Goal: Transaction & Acquisition: Book appointment/travel/reservation

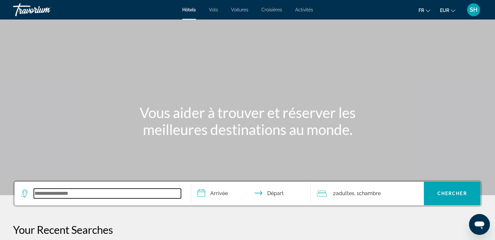
click at [61, 197] on input "Search widget" at bounding box center [107, 194] width 147 height 10
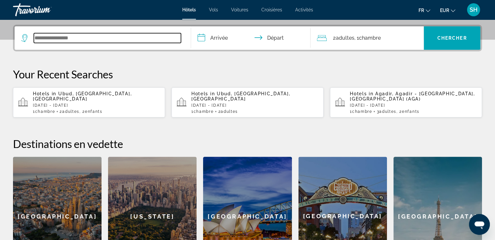
scroll to position [159, 0]
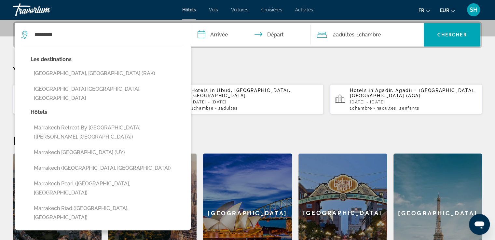
drag, startPoint x: 92, startPoint y: 73, endPoint x: 166, endPoint y: 59, distance: 75.1
click at [94, 73] on button "[GEOGRAPHIC_DATA], [GEOGRAPHIC_DATA] (RAK)" at bounding box center [108, 73] width 154 height 12
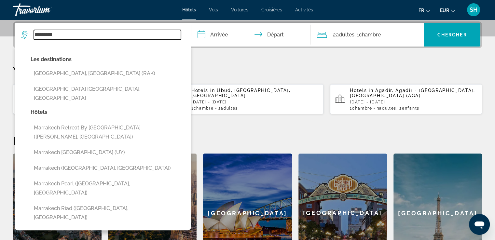
type input "**********"
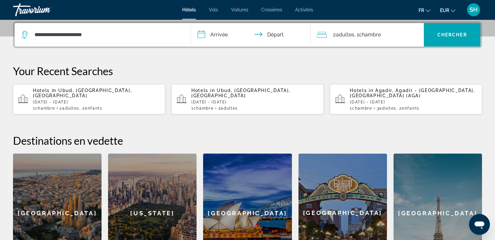
click at [229, 35] on input "**********" at bounding box center [252, 35] width 122 height 25
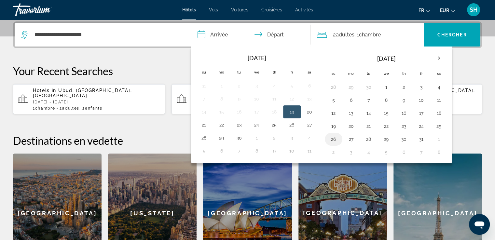
click at [332, 137] on button "26" at bounding box center [333, 139] width 10 height 9
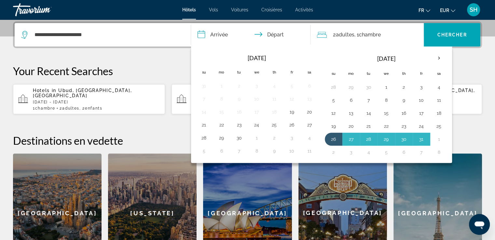
click at [332, 150] on button "2" at bounding box center [333, 152] width 10 height 9
type input "**********"
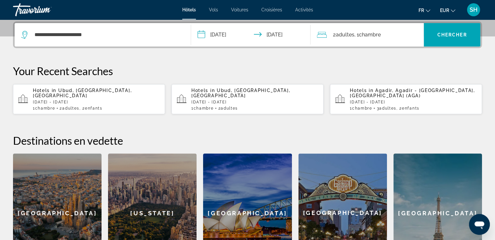
click at [364, 32] on span "Chambre" at bounding box center [370, 35] width 22 height 6
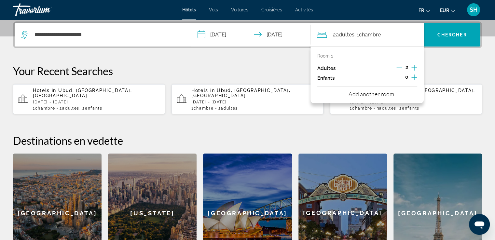
drag, startPoint x: 413, startPoint y: 66, endPoint x: 415, endPoint y: 75, distance: 9.0
click at [413, 66] on icon "Increment adults" at bounding box center [414, 68] width 6 height 8
click at [415, 78] on icon "Increment children" at bounding box center [414, 78] width 6 height 8
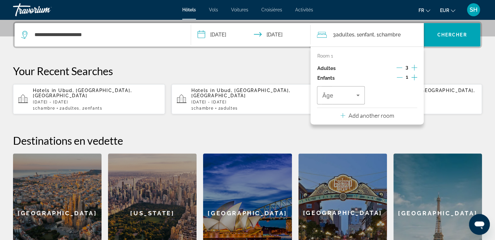
click at [415, 78] on icon "Increment children" at bounding box center [414, 78] width 6 height 8
drag, startPoint x: 325, startPoint y: 90, endPoint x: 329, endPoint y: 95, distance: 6.2
click at [325, 91] on div "Travelers: 3 adults, 2 children" at bounding box center [340, 95] width 37 height 18
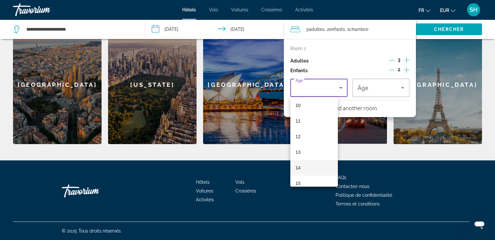
scroll to position [163, 0]
click at [307, 135] on mat-option "12" at bounding box center [314, 133] width 48 height 16
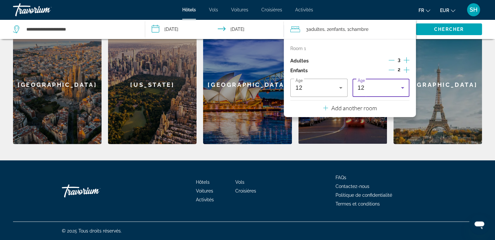
click at [373, 86] on div "12" at bounding box center [380, 88] width 44 height 8
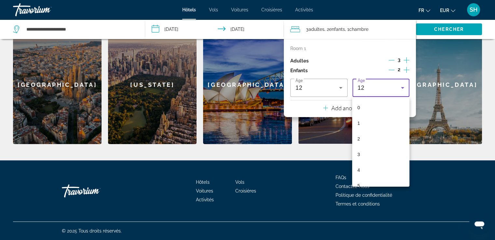
scroll to position [116, 0]
click at [374, 152] on mat-option "10" at bounding box center [380, 148] width 57 height 16
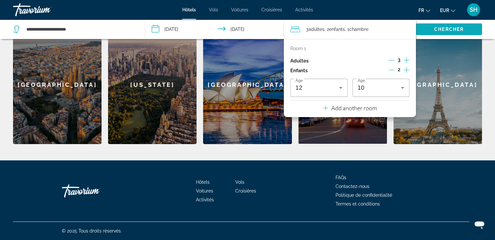
click at [461, 30] on span "Chercher" at bounding box center [449, 29] width 30 height 5
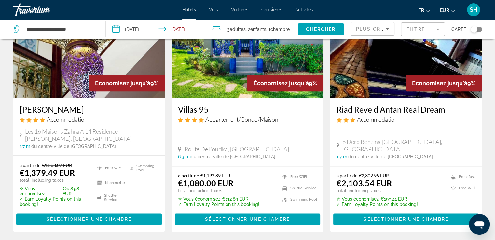
scroll to position [933, 0]
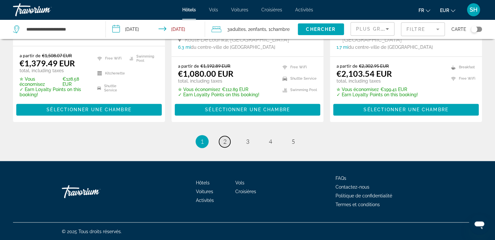
click at [226, 142] on span "2" at bounding box center [224, 141] width 3 height 7
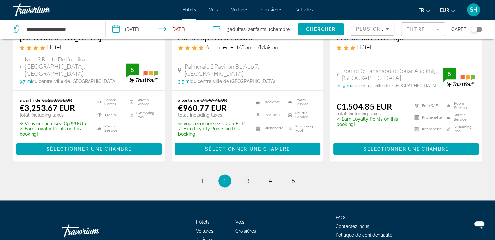
scroll to position [920, 0]
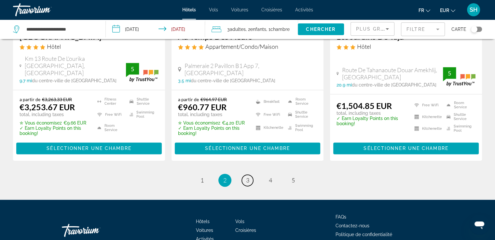
click at [250, 175] on link "page 3" at bounding box center [247, 180] width 11 height 11
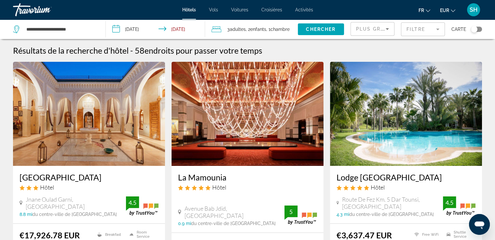
click at [372, 28] on span "Plus grandes économies" at bounding box center [395, 28] width 78 height 5
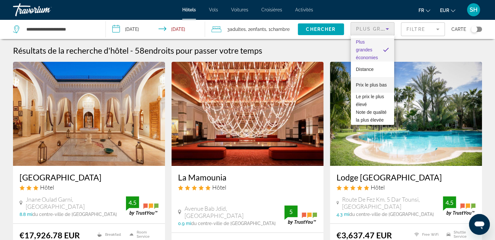
click at [368, 82] on span "Prix le plus bas" at bounding box center [371, 84] width 31 height 5
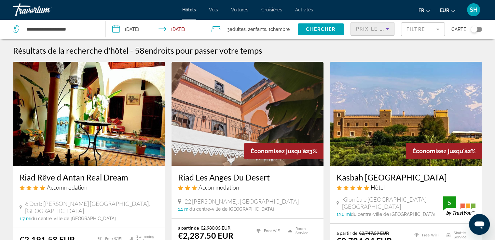
click at [370, 27] on span "Prix le plus bas" at bounding box center [381, 28] width 51 height 5
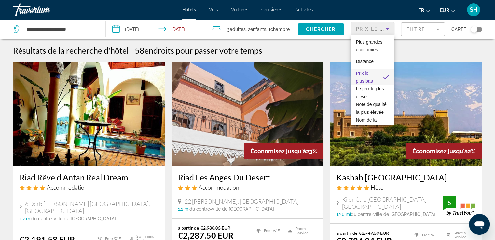
click at [432, 53] on div at bounding box center [247, 120] width 495 height 240
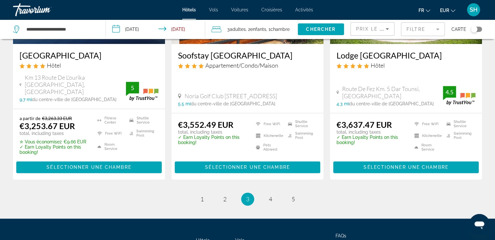
scroll to position [900, 0]
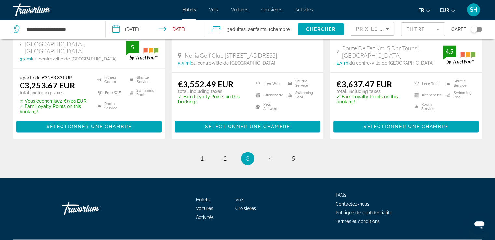
drag, startPoint x: 496, startPoint y: 45, endPoint x: 16, endPoint y: 7, distance: 481.9
click at [202, 155] on span "1" at bounding box center [201, 158] width 3 height 7
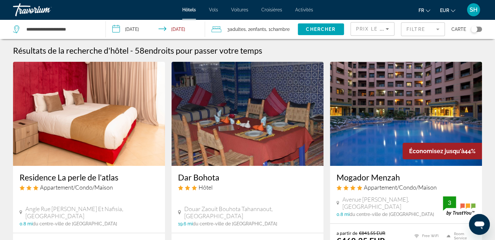
click at [414, 112] on img "Main content" at bounding box center [406, 114] width 152 height 104
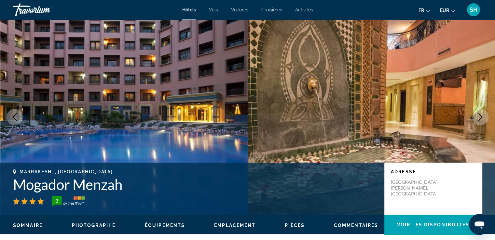
click at [479, 117] on icon "Next image" at bounding box center [480, 117] width 8 height 8
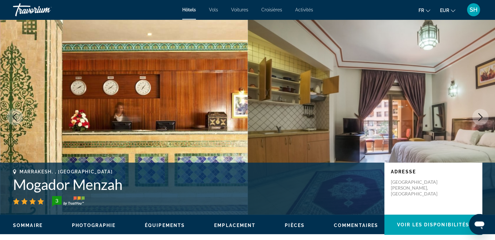
click at [478, 116] on icon "Next image" at bounding box center [480, 117] width 8 height 8
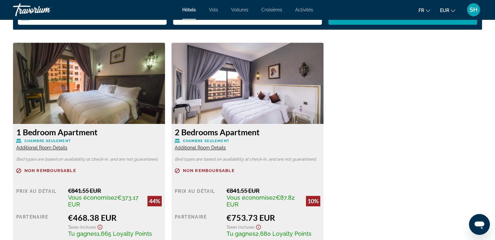
scroll to position [944, 0]
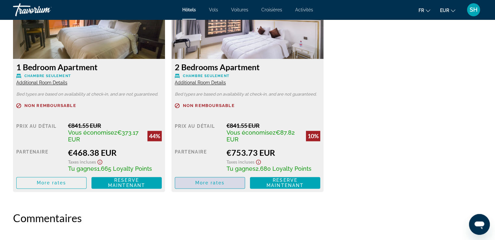
click at [198, 184] on span "More rates" at bounding box center [210, 182] width 30 height 5
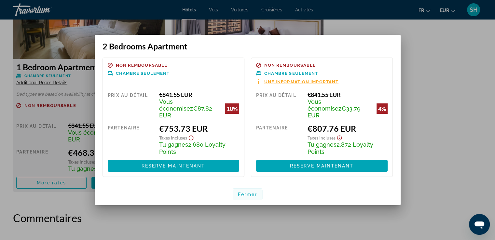
click at [249, 192] on span "Fermer" at bounding box center [248, 194] width 20 height 5
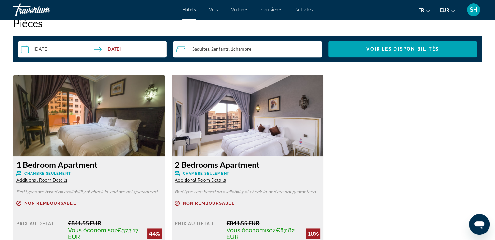
scroll to position [911, 0]
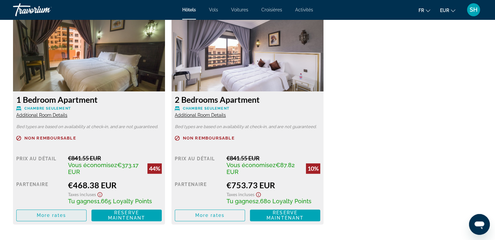
click at [43, 214] on span "More rates" at bounding box center [52, 215] width 30 height 5
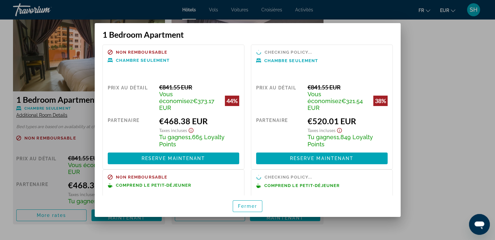
scroll to position [0, 0]
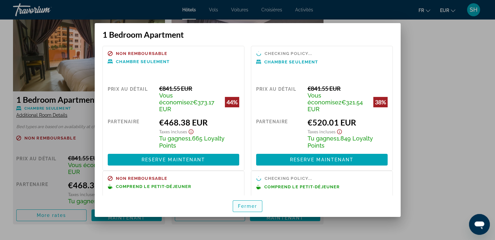
click at [248, 208] on span "Fermer" at bounding box center [248, 206] width 20 height 5
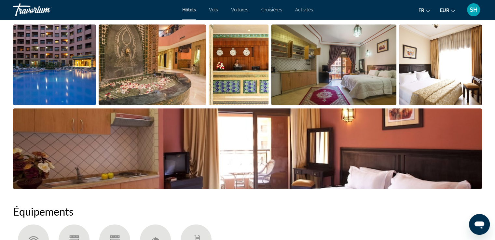
scroll to position [293, 0]
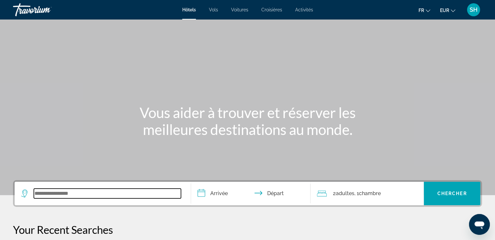
click at [78, 191] on input "Search widget" at bounding box center [107, 194] width 147 height 10
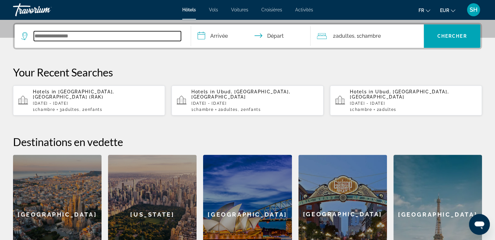
scroll to position [159, 0]
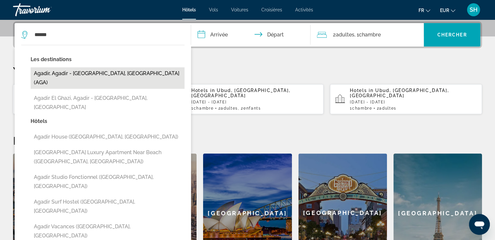
click at [90, 72] on button "Agadir, Agadir - [GEOGRAPHIC_DATA], [GEOGRAPHIC_DATA] (AGA)" at bounding box center [108, 77] width 154 height 21
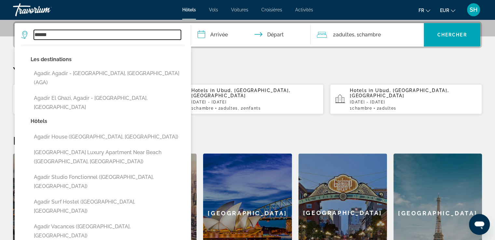
type input "**********"
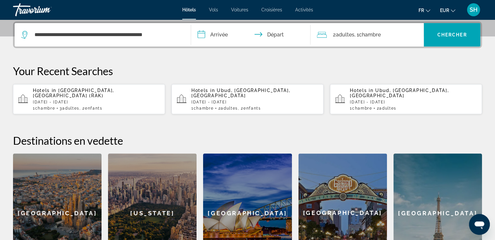
click at [227, 36] on input "**********" at bounding box center [252, 35] width 122 height 25
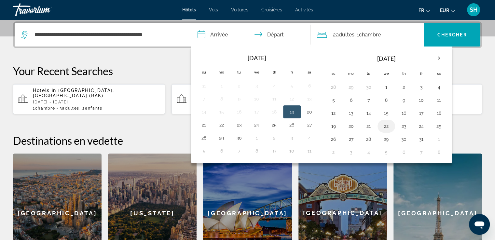
click at [385, 125] on button "22" at bounding box center [386, 126] width 10 height 9
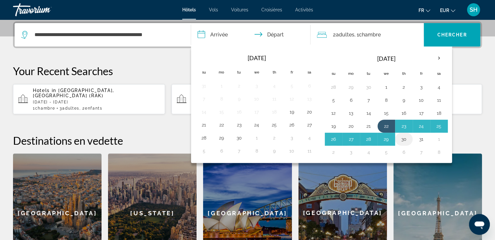
click at [402, 137] on button "30" at bounding box center [404, 139] width 10 height 9
type input "**********"
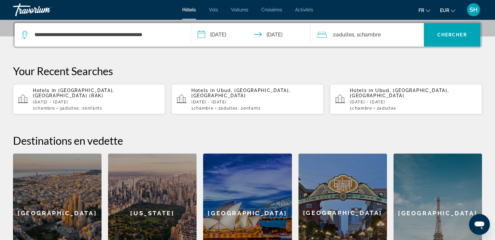
click at [372, 35] on span "Chambre" at bounding box center [370, 35] width 22 height 6
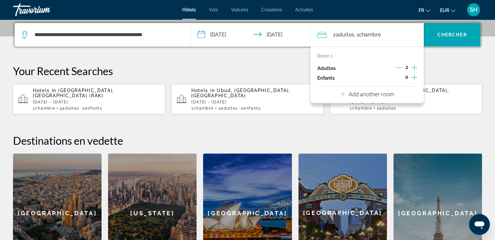
click at [414, 77] on icon "Increment children" at bounding box center [414, 78] width 6 height 6
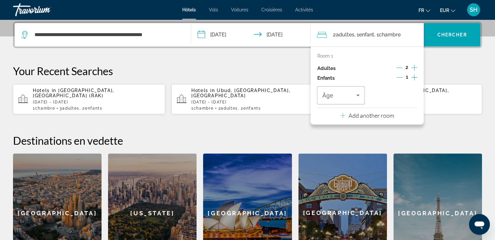
click at [414, 77] on icon "Increment children" at bounding box center [414, 78] width 6 height 6
click at [415, 67] on icon "Increment adults" at bounding box center [414, 68] width 6 height 8
click at [347, 98] on span "Travelers: 3 adults, 2 children" at bounding box center [339, 95] width 34 height 8
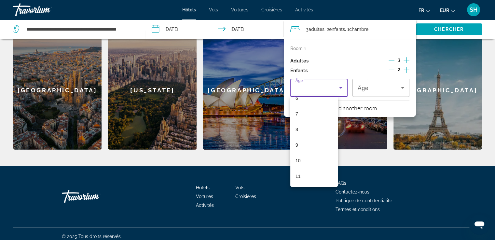
scroll to position [130, 0]
drag, startPoint x: 309, startPoint y: 163, endPoint x: 500, endPoint y: 20, distance: 238.8
click at [309, 163] on mat-option "12" at bounding box center [314, 165] width 48 height 16
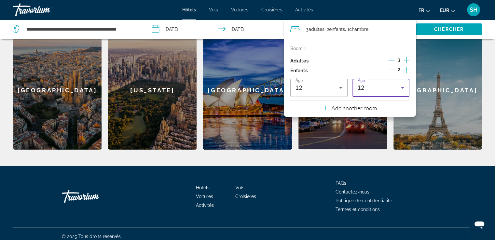
click at [384, 88] on div "12" at bounding box center [380, 88] width 44 height 8
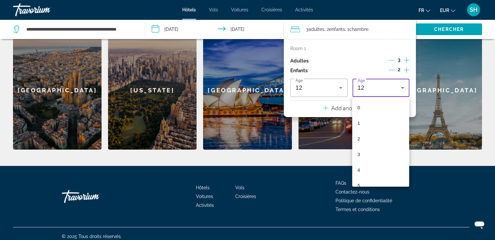
scroll to position [116, 0]
click at [370, 149] on mat-option "10" at bounding box center [380, 148] width 57 height 16
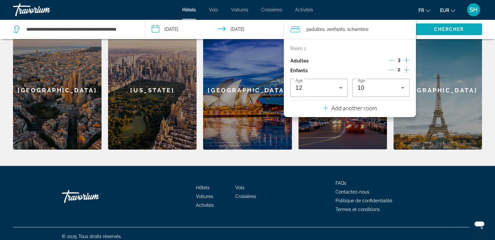
click at [461, 28] on span "Chercher" at bounding box center [449, 29] width 30 height 5
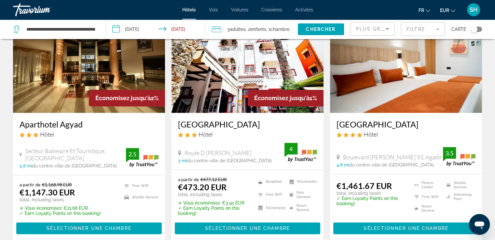
scroll to position [260, 0]
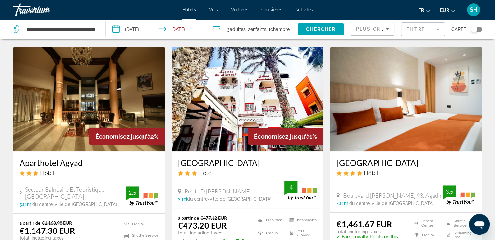
click at [373, 29] on span "Plus grandes économies" at bounding box center [395, 28] width 78 height 5
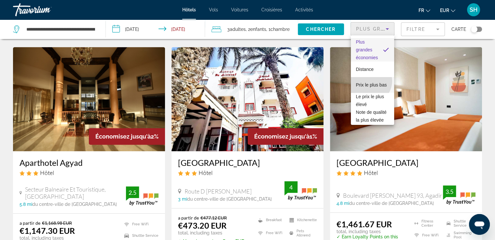
click at [369, 82] on span "Prix le plus bas" at bounding box center [371, 84] width 31 height 5
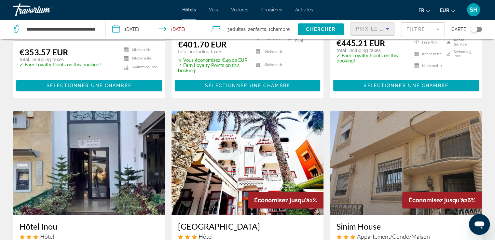
scroll to position [65, 0]
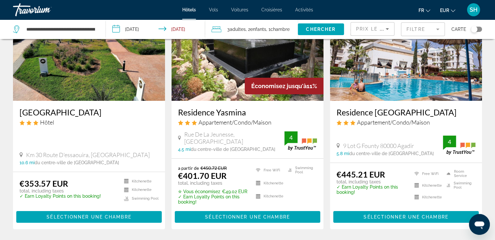
click at [378, 94] on img "Main content" at bounding box center [406, 49] width 152 height 104
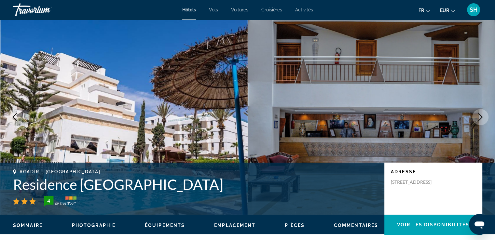
click at [477, 114] on icon "Next image" at bounding box center [480, 117] width 8 height 8
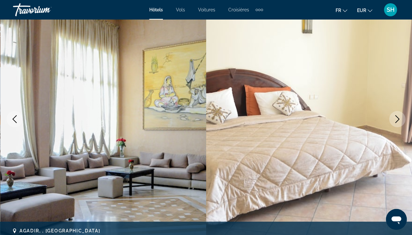
scroll to position [33, 0]
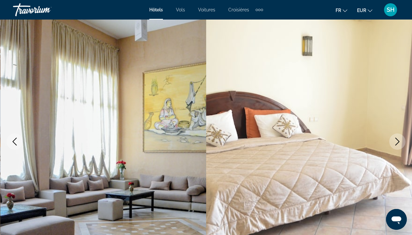
click at [397, 138] on icon "Next image" at bounding box center [398, 142] width 8 height 8
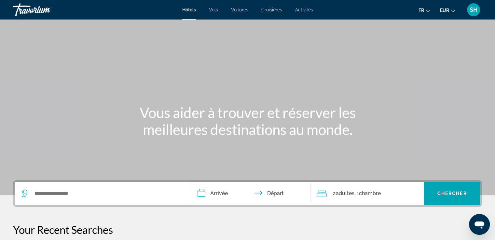
click at [95, 198] on div "Search widget" at bounding box center [102, 193] width 163 height 23
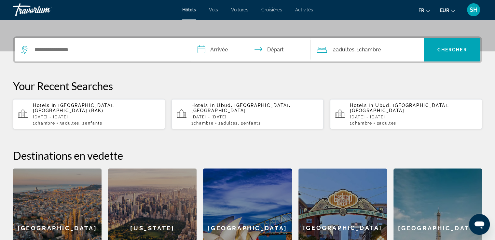
scroll to position [159, 0]
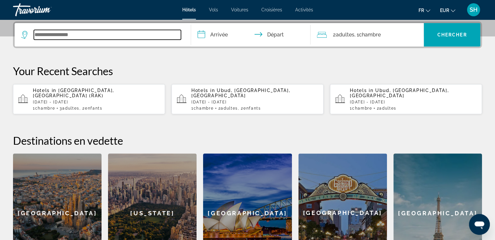
click at [56, 33] on input "Search widget" at bounding box center [107, 35] width 147 height 10
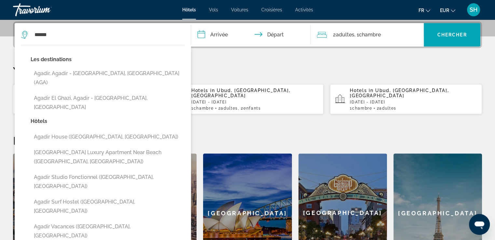
click at [58, 73] on button "Agadir, Agadir - [GEOGRAPHIC_DATA], [GEOGRAPHIC_DATA] (AGA)" at bounding box center [108, 77] width 154 height 21
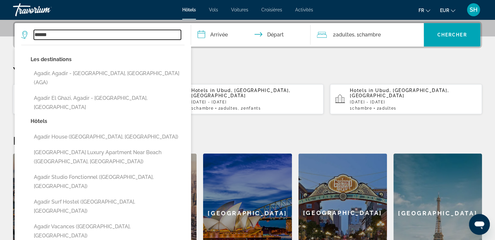
type input "**********"
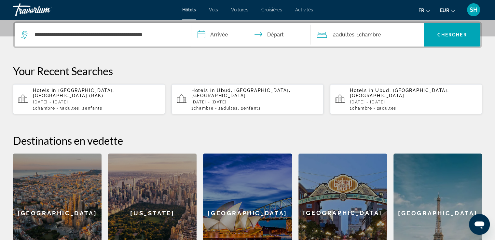
click at [220, 33] on input "**********" at bounding box center [252, 35] width 122 height 25
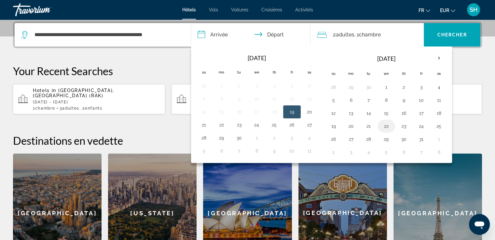
click at [381, 127] on button "22" at bounding box center [386, 126] width 10 height 9
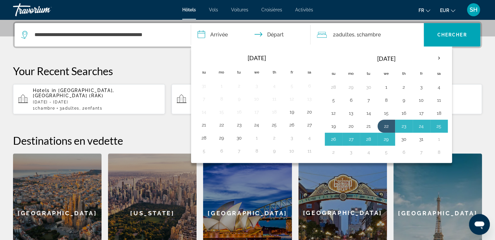
click at [401, 139] on button "30" at bounding box center [404, 139] width 10 height 9
type input "**********"
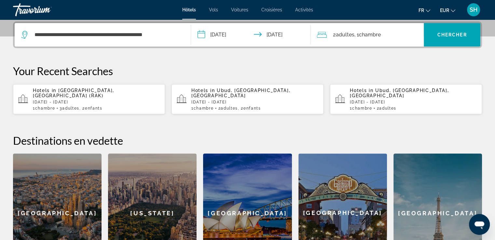
click at [378, 35] on span "Chambre" at bounding box center [370, 35] width 22 height 6
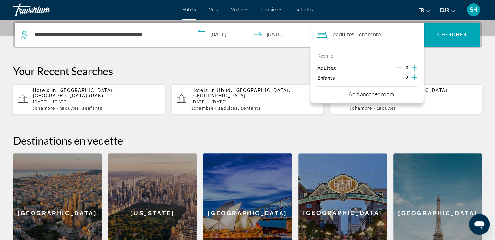
click at [415, 67] on icon "Increment adults" at bounding box center [414, 68] width 6 height 8
click at [414, 77] on icon "Increment children" at bounding box center [414, 78] width 6 height 6
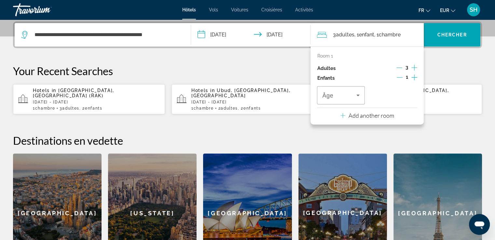
click at [415, 76] on icon "Increment children" at bounding box center [414, 78] width 6 height 8
click at [346, 97] on span "Travelers: 3 adults, 2 children" at bounding box center [339, 95] width 34 height 8
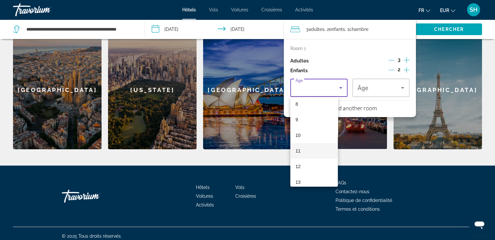
scroll to position [130, 0]
drag, startPoint x: 309, startPoint y: 163, endPoint x: 393, endPoint y: 118, distance: 95.1
click at [310, 163] on mat-option "12" at bounding box center [314, 165] width 48 height 16
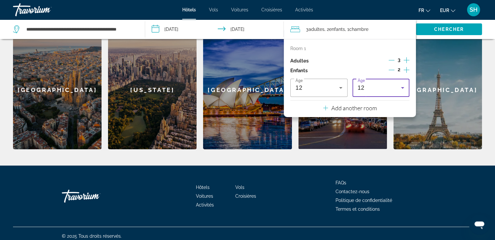
click at [384, 88] on div "12" at bounding box center [380, 88] width 44 height 8
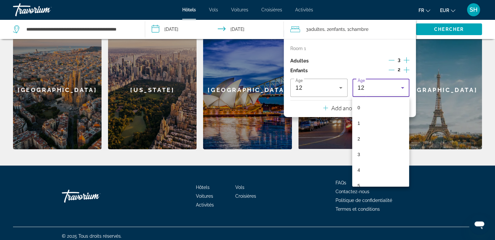
scroll to position [116, 0]
click at [372, 147] on mat-option "10" at bounding box center [380, 148] width 57 height 16
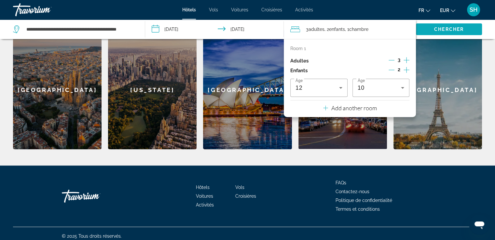
click at [440, 31] on span "Chercher" at bounding box center [449, 29] width 30 height 5
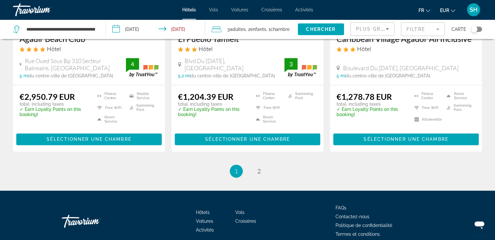
scroll to position [901, 0]
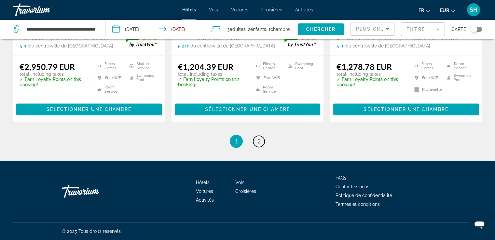
drag, startPoint x: 258, startPoint y: 141, endPoint x: 334, endPoint y: 124, distance: 77.1
click at [259, 141] on span "2" at bounding box center [258, 141] width 3 height 7
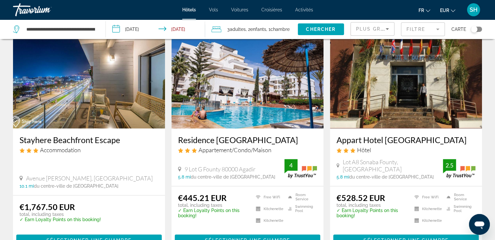
scroll to position [325, 0]
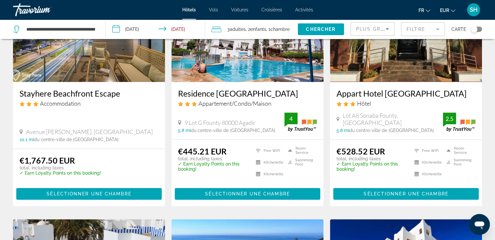
click at [253, 68] on img "Main content" at bounding box center [248, 30] width 152 height 104
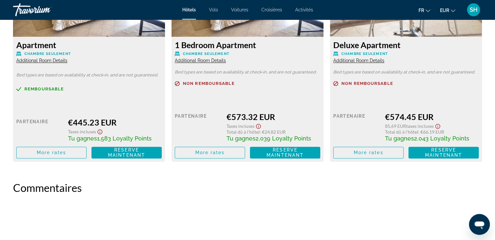
scroll to position [976, 0]
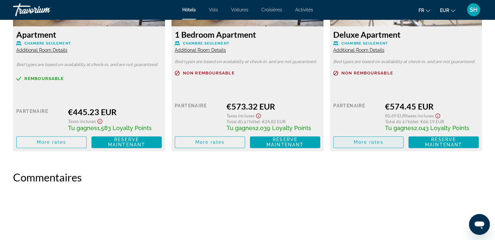
click at [368, 144] on span "More rates" at bounding box center [369, 142] width 30 height 5
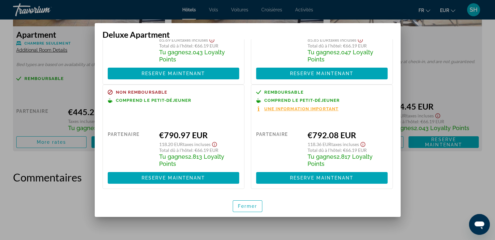
scroll to position [0, 0]
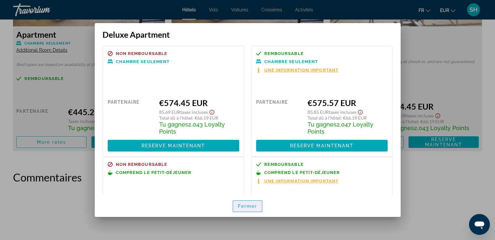
drag, startPoint x: 243, startPoint y: 205, endPoint x: 240, endPoint y: 196, distance: 9.7
click at [243, 205] on span "Fermer" at bounding box center [248, 206] width 20 height 5
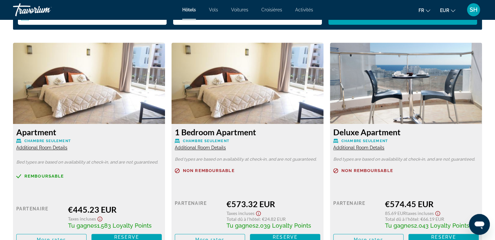
scroll to position [944, 0]
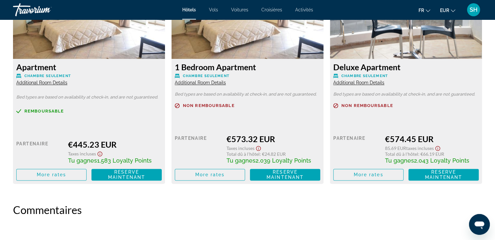
click at [344, 82] on span "Additional Room Details" at bounding box center [358, 82] width 51 height 5
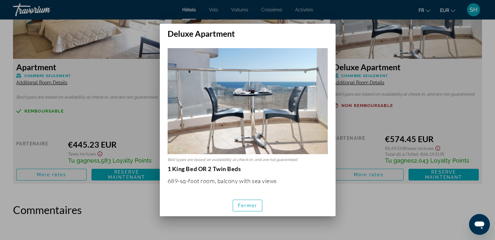
scroll to position [0, 0]
drag, startPoint x: 168, startPoint y: 166, endPoint x: 240, endPoint y: 168, distance: 72.3
click at [240, 168] on strong "1 King Bed OR 2 Twin Beds" at bounding box center [205, 168] width 74 height 7
copy strong "1 King Bed OR 2 Twin Beds"
click at [252, 205] on span "Fermer" at bounding box center [248, 205] width 20 height 5
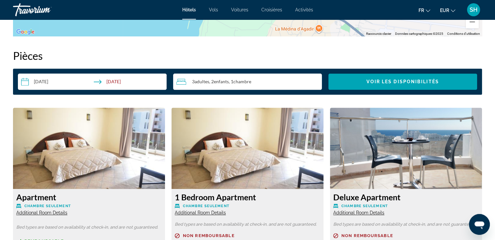
scroll to position [911, 0]
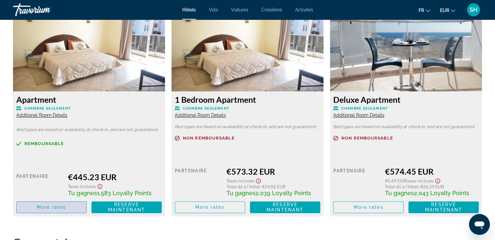
click at [42, 204] on span "Main content" at bounding box center [52, 208] width 70 height 16
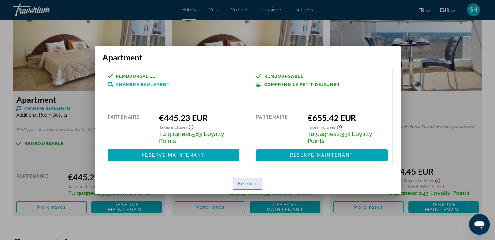
click at [250, 186] on span "Fermer" at bounding box center [248, 183] width 20 height 5
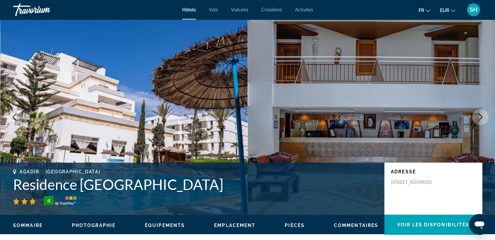
scroll to position [911, 0]
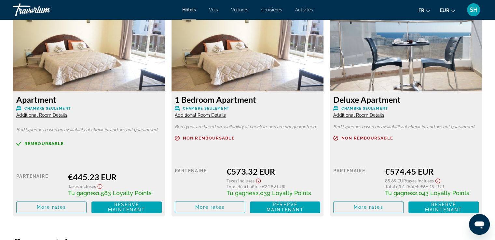
click at [38, 115] on span "Additional Room Details" at bounding box center [41, 115] width 51 height 5
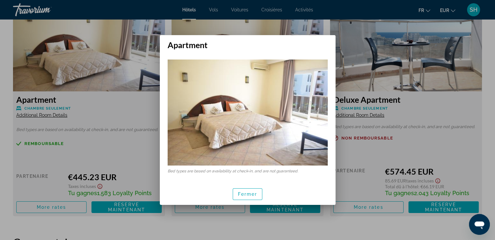
scroll to position [0, 0]
drag, startPoint x: 251, startPoint y: 195, endPoint x: 261, endPoint y: 168, distance: 29.4
click at [251, 195] on span "Fermer" at bounding box center [248, 194] width 20 height 5
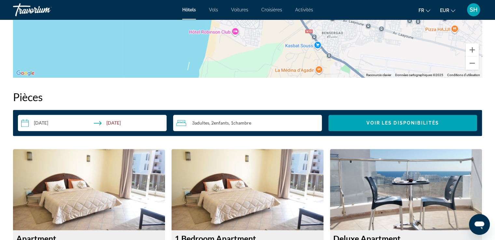
scroll to position [716, 0]
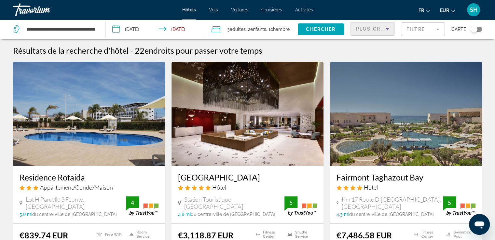
drag, startPoint x: 370, startPoint y: 29, endPoint x: 370, endPoint y: 33, distance: 4.2
click at [370, 29] on span "Plus grandes économies" at bounding box center [395, 28] width 78 height 5
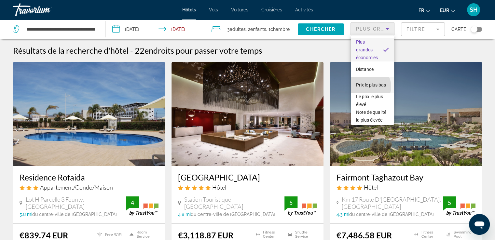
click at [368, 87] on span "Prix le plus bas" at bounding box center [371, 85] width 30 height 8
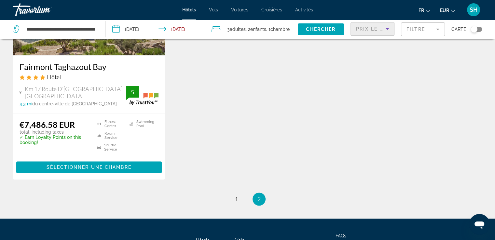
scroll to position [901, 0]
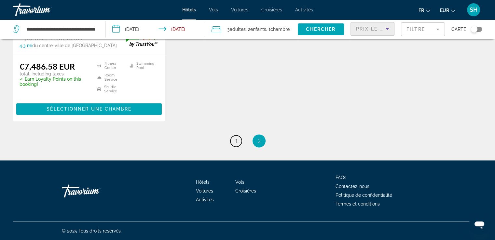
drag, startPoint x: 234, startPoint y: 141, endPoint x: 247, endPoint y: 141, distance: 13.0
click at [235, 141] on span "1" at bounding box center [236, 140] width 3 height 7
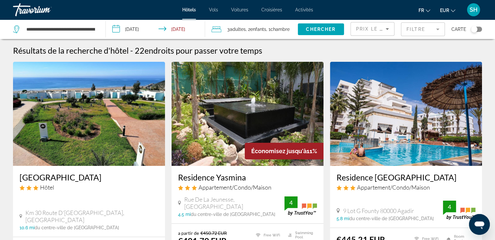
click at [84, 120] on img "Main content" at bounding box center [89, 114] width 152 height 104
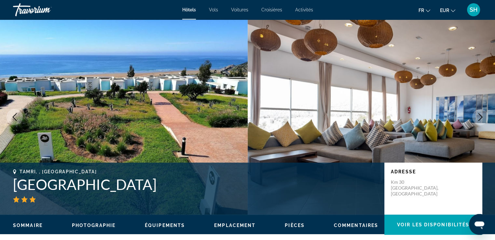
click at [479, 117] on icon "Next image" at bounding box center [480, 117] width 8 height 8
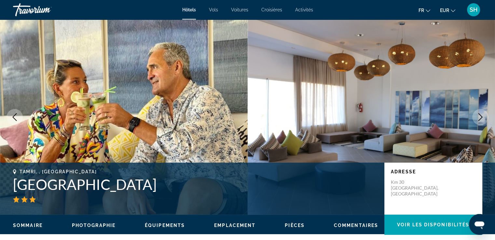
click at [479, 117] on icon "Next image" at bounding box center [480, 117] width 8 height 8
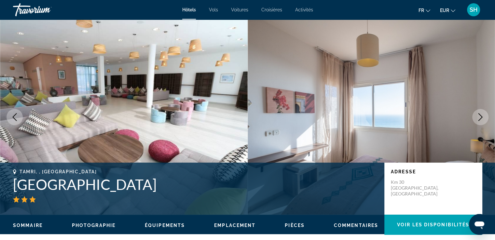
click at [479, 117] on icon "Next image" at bounding box center [480, 117] width 8 height 8
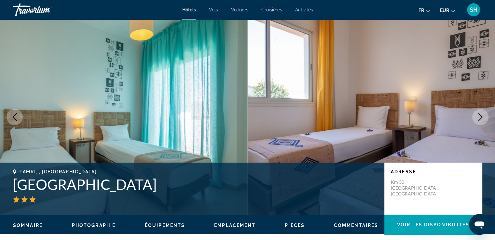
click at [478, 117] on icon "Next image" at bounding box center [480, 117] width 8 height 8
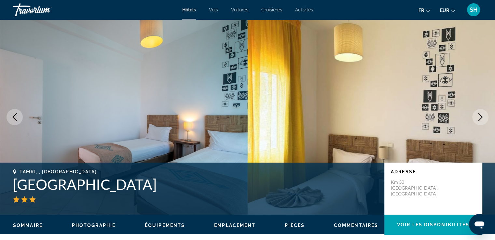
click at [478, 117] on icon "Next image" at bounding box center [480, 117] width 8 height 8
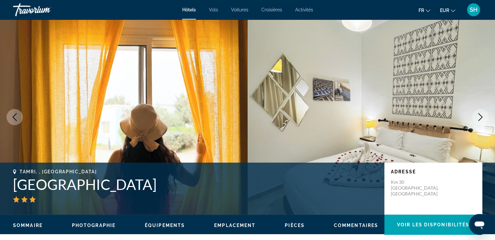
click at [478, 117] on icon "Next image" at bounding box center [480, 117] width 8 height 8
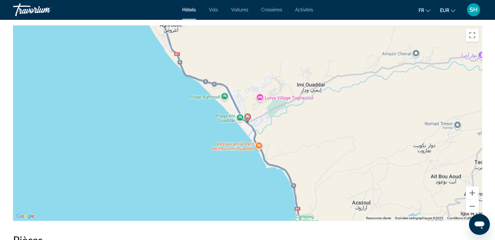
scroll to position [651, 0]
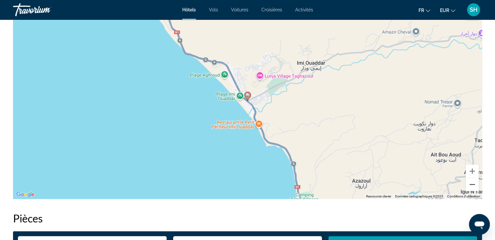
click at [472, 186] on button "Zoom arrière" at bounding box center [472, 184] width 13 height 13
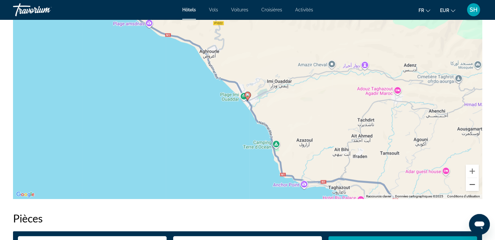
click at [472, 186] on button "Zoom arrière" at bounding box center [472, 184] width 13 height 13
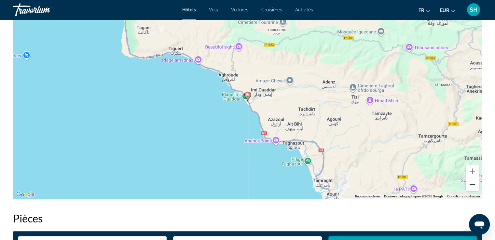
click at [472, 186] on button "Zoom arrière" at bounding box center [472, 184] width 13 height 13
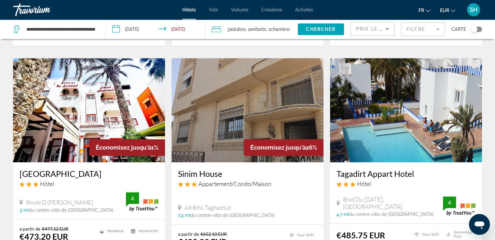
scroll to position [260, 0]
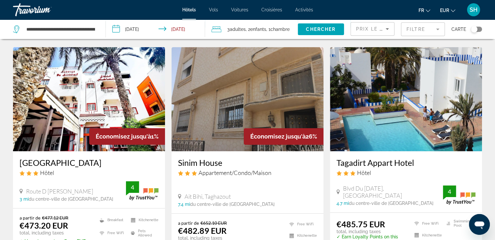
click at [55, 111] on img "Main content" at bounding box center [89, 99] width 152 height 104
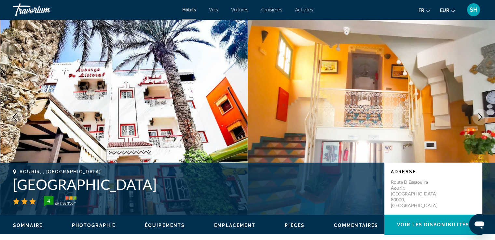
click at [478, 117] on icon "Next image" at bounding box center [480, 117] width 8 height 8
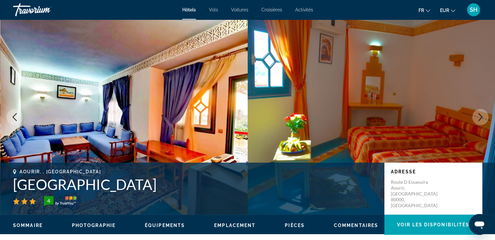
click at [478, 117] on icon "Next image" at bounding box center [480, 117] width 8 height 8
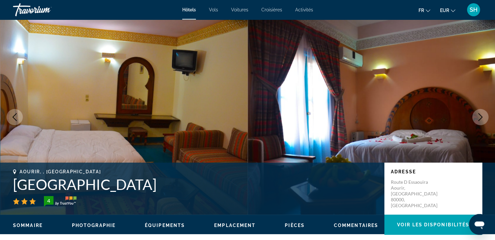
click at [479, 115] on icon "Next image" at bounding box center [480, 117] width 8 height 8
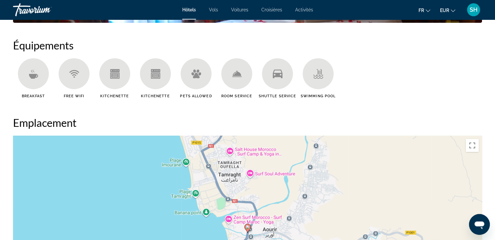
scroll to position [618, 0]
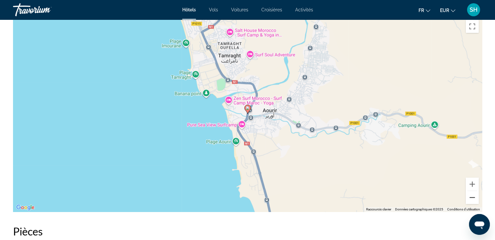
click at [471, 200] on button "Zoom arrière" at bounding box center [472, 197] width 13 height 13
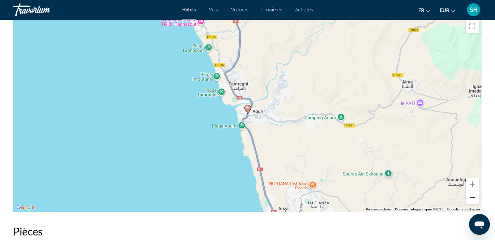
click at [471, 200] on button "Zoom arrière" at bounding box center [472, 197] width 13 height 13
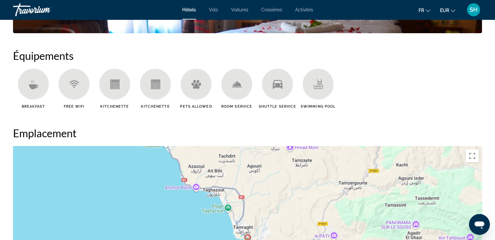
scroll to position [488, 0]
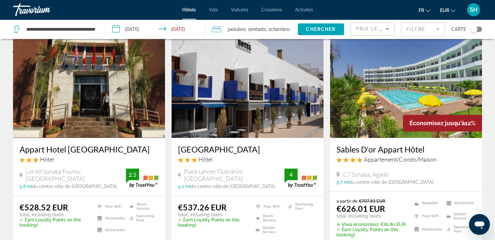
scroll to position [521, 0]
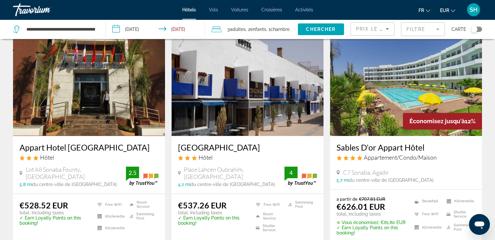
click at [383, 83] on img "Main content" at bounding box center [406, 84] width 152 height 104
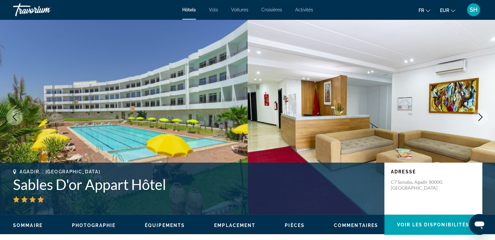
click at [480, 119] on icon "Next image" at bounding box center [480, 117] width 4 height 8
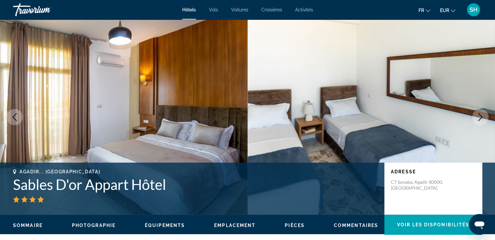
click at [479, 115] on icon "Next image" at bounding box center [480, 117] width 4 height 8
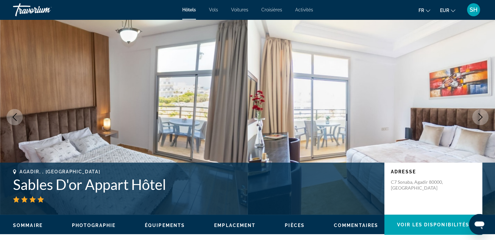
click at [479, 115] on icon "Next image" at bounding box center [480, 117] width 4 height 8
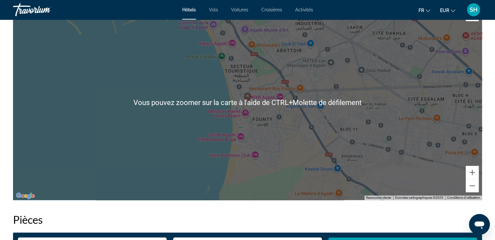
scroll to position [651, 0]
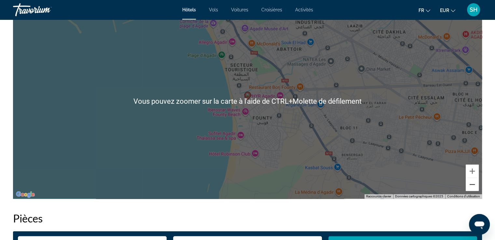
click at [472, 188] on button "Zoom arrière" at bounding box center [472, 184] width 13 height 13
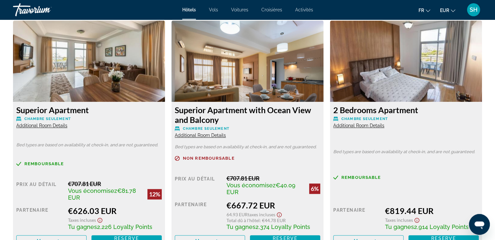
scroll to position [944, 0]
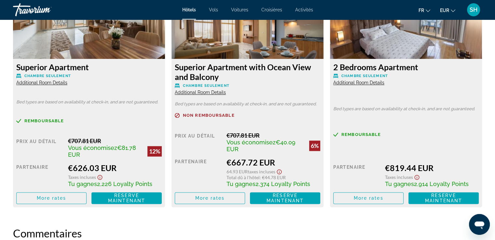
click at [186, 91] on span "Additional Room Details" at bounding box center [200, 92] width 51 height 5
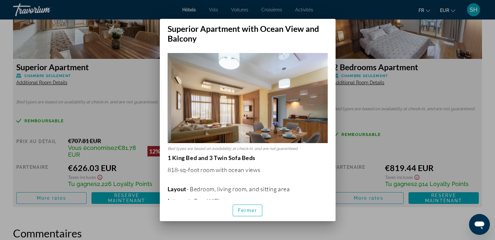
scroll to position [0, 0]
click at [250, 209] on span "Fermer" at bounding box center [248, 210] width 20 height 5
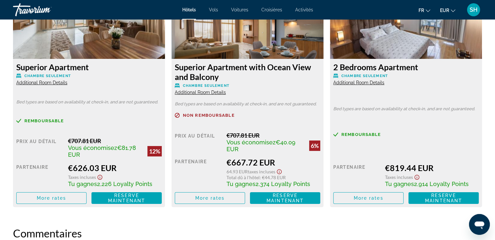
scroll to position [944, 0]
click at [206, 199] on span "More rates" at bounding box center [210, 198] width 30 height 5
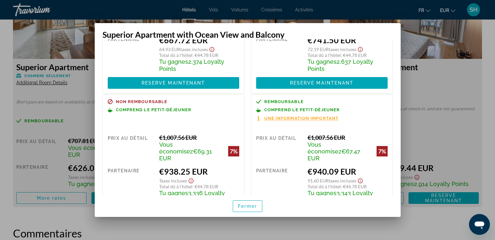
scroll to position [0, 0]
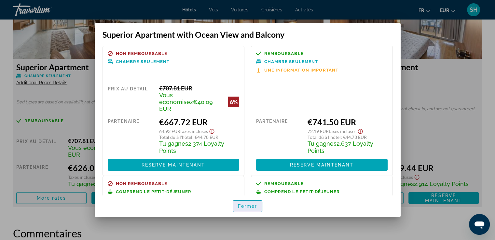
click at [247, 204] on span "Fermer" at bounding box center [248, 206] width 20 height 5
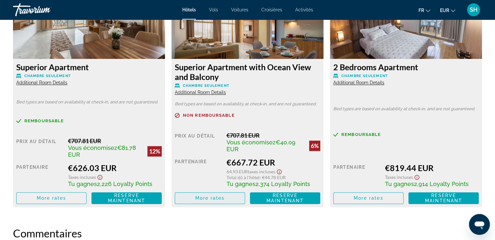
click at [209, 202] on span "Main content" at bounding box center [210, 198] width 70 height 16
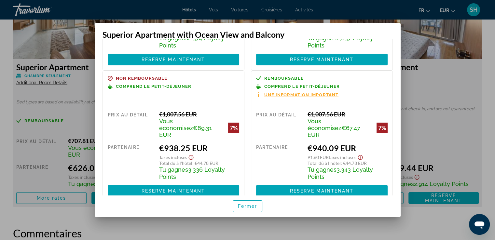
scroll to position [93, 0]
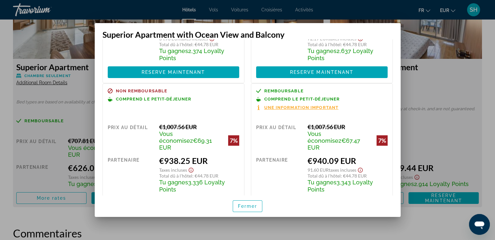
drag, startPoint x: 470, startPoint y: 94, endPoint x: 486, endPoint y: 31, distance: 65.0
click at [470, 90] on div at bounding box center [247, 120] width 495 height 240
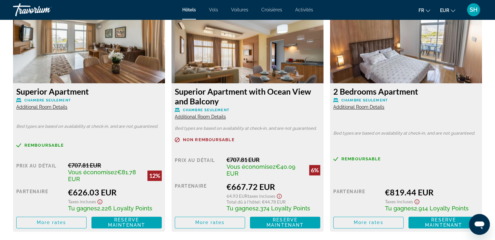
scroll to position [944, 0]
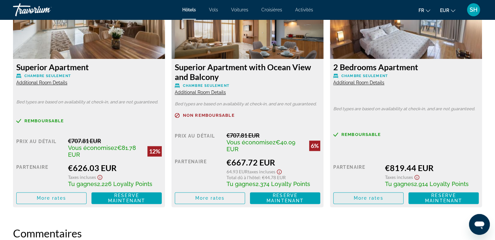
click at [354, 198] on span "More rates" at bounding box center [369, 198] width 30 height 5
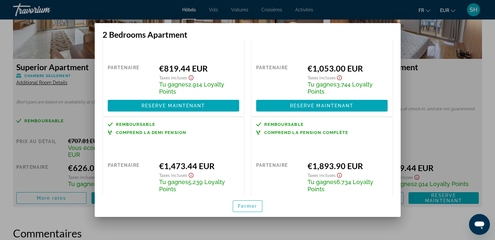
scroll to position [0, 0]
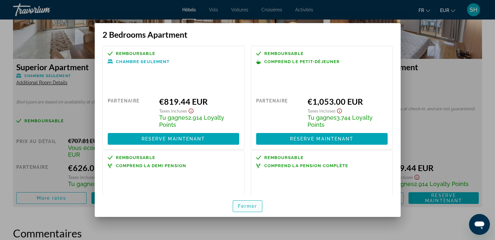
click at [249, 206] on span "Fermer" at bounding box center [248, 206] width 20 height 5
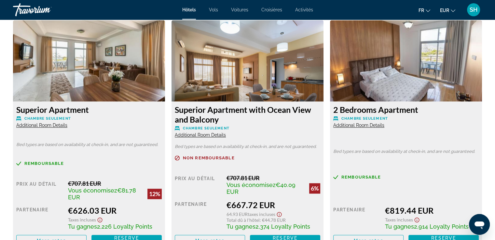
scroll to position [911, 0]
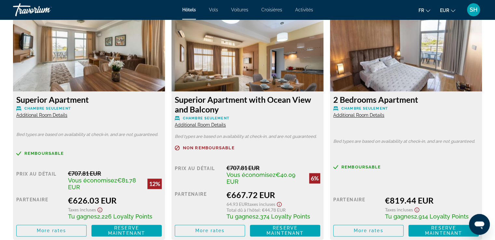
click at [34, 116] on span "Additional Room Details" at bounding box center [41, 115] width 51 height 5
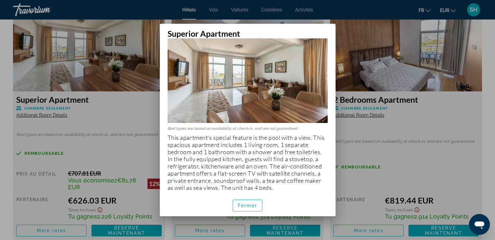
scroll to position [23, 0]
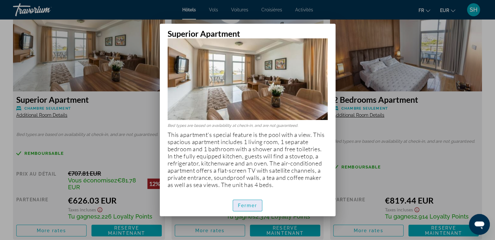
click at [251, 205] on span "Fermer" at bounding box center [248, 205] width 20 height 5
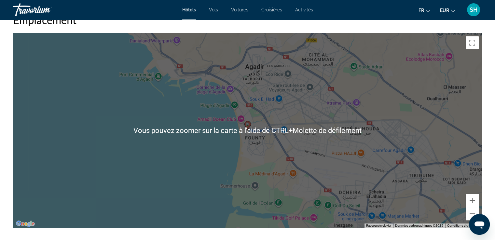
scroll to position [521, 0]
